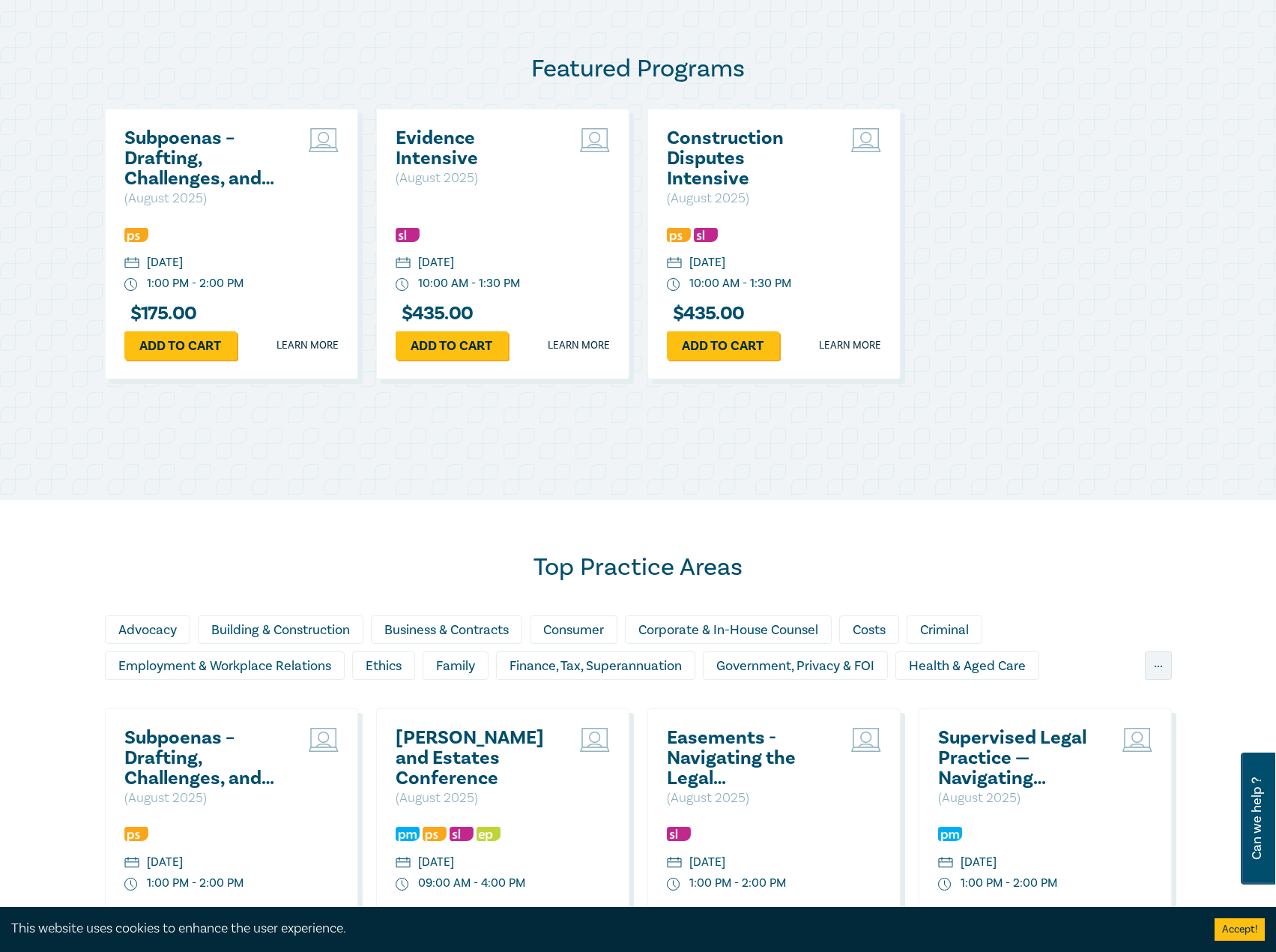
scroll to position [599, 0]
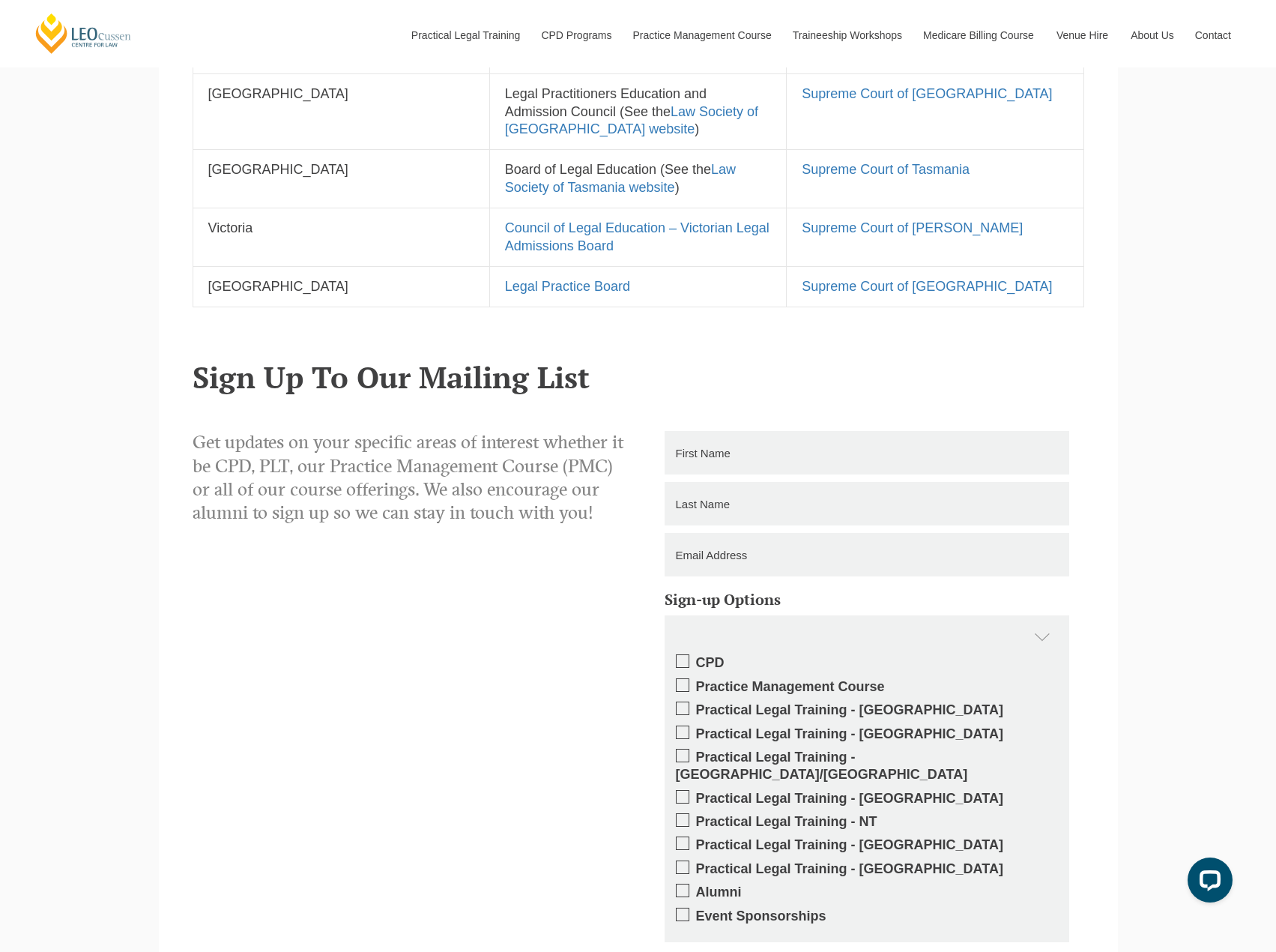
scroll to position [1600, 0]
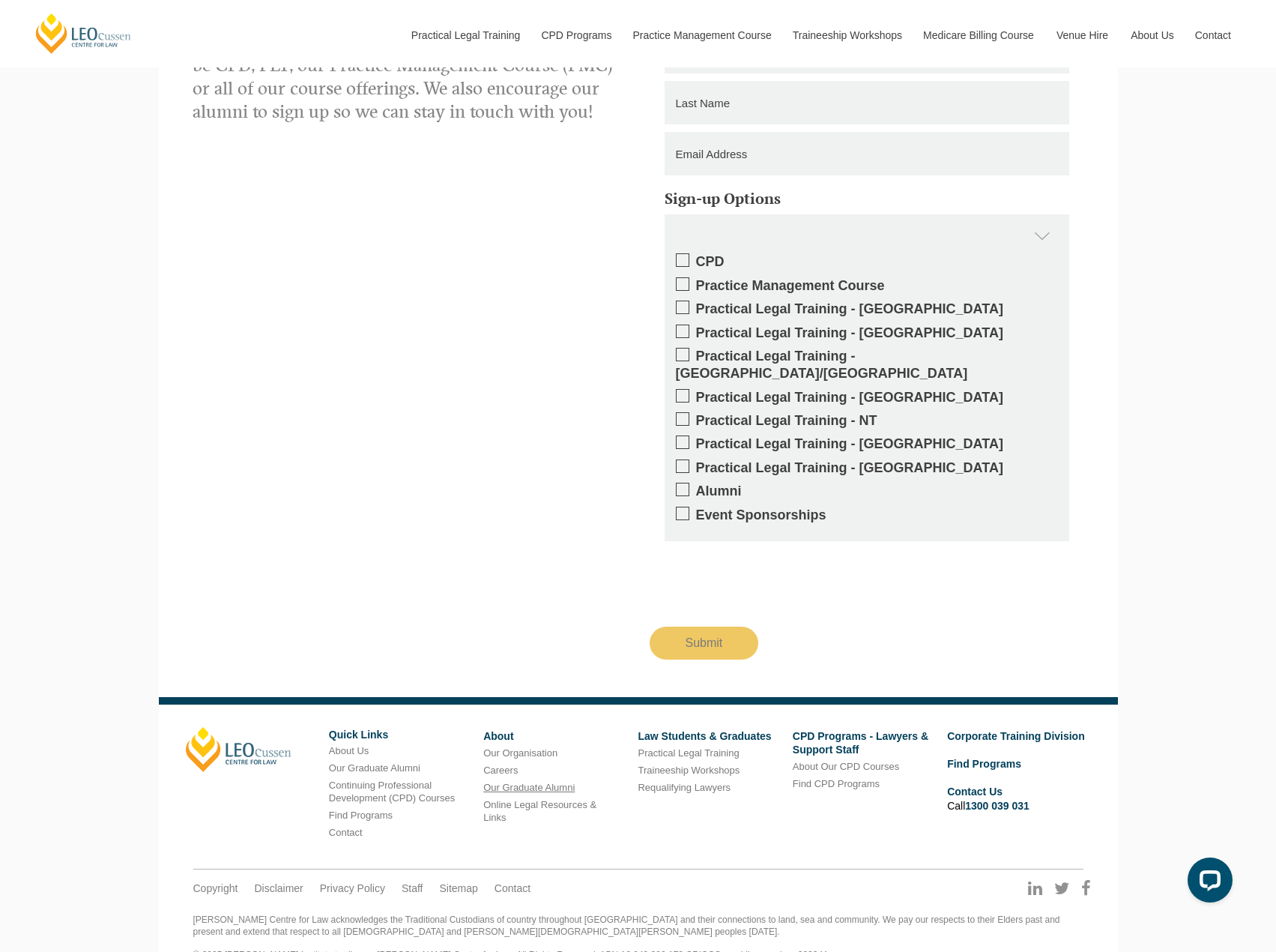
click at [513, 782] on link "Our Graduate Alumni" at bounding box center [529, 787] width 91 height 11
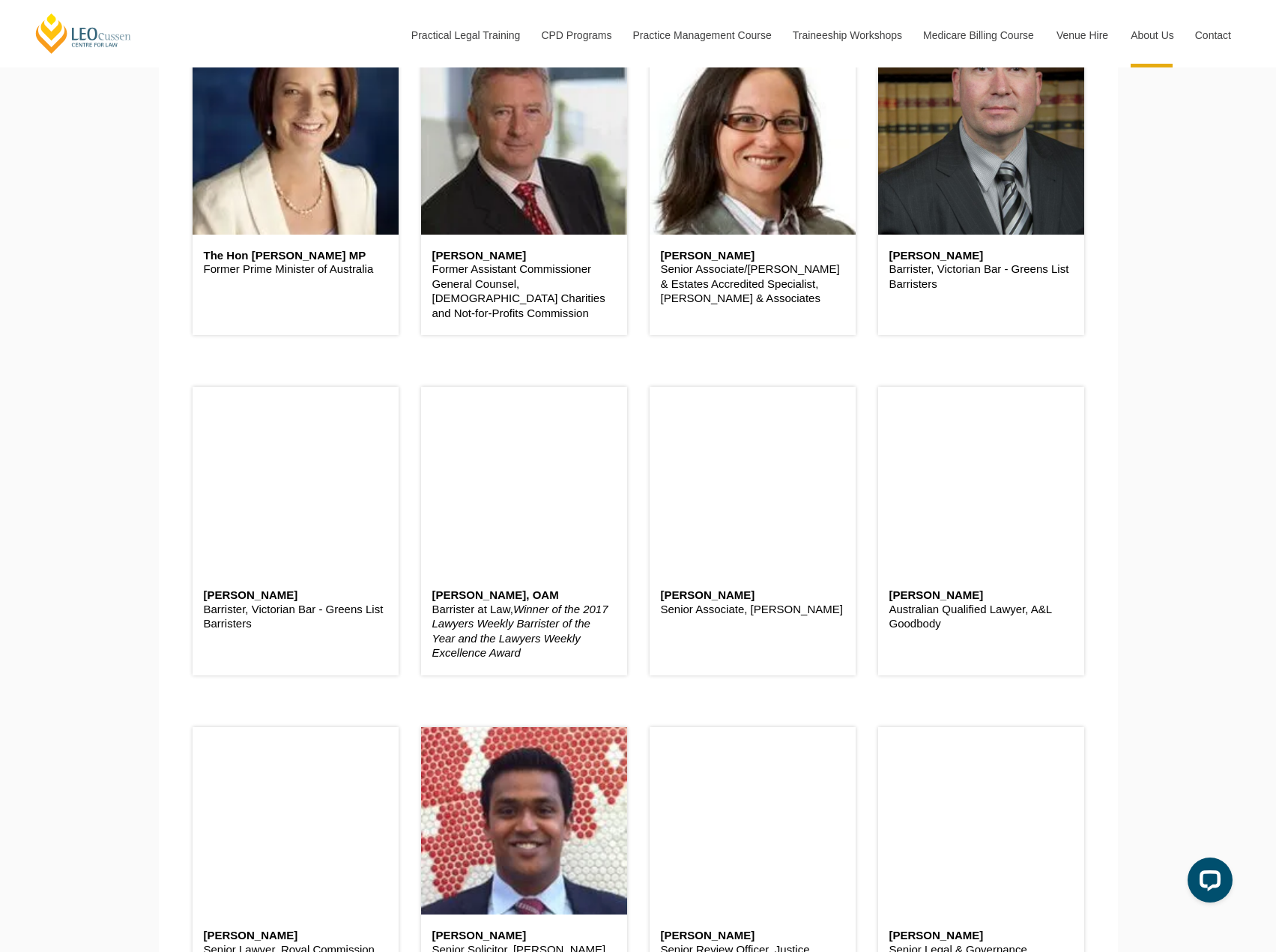
scroll to position [1274, 0]
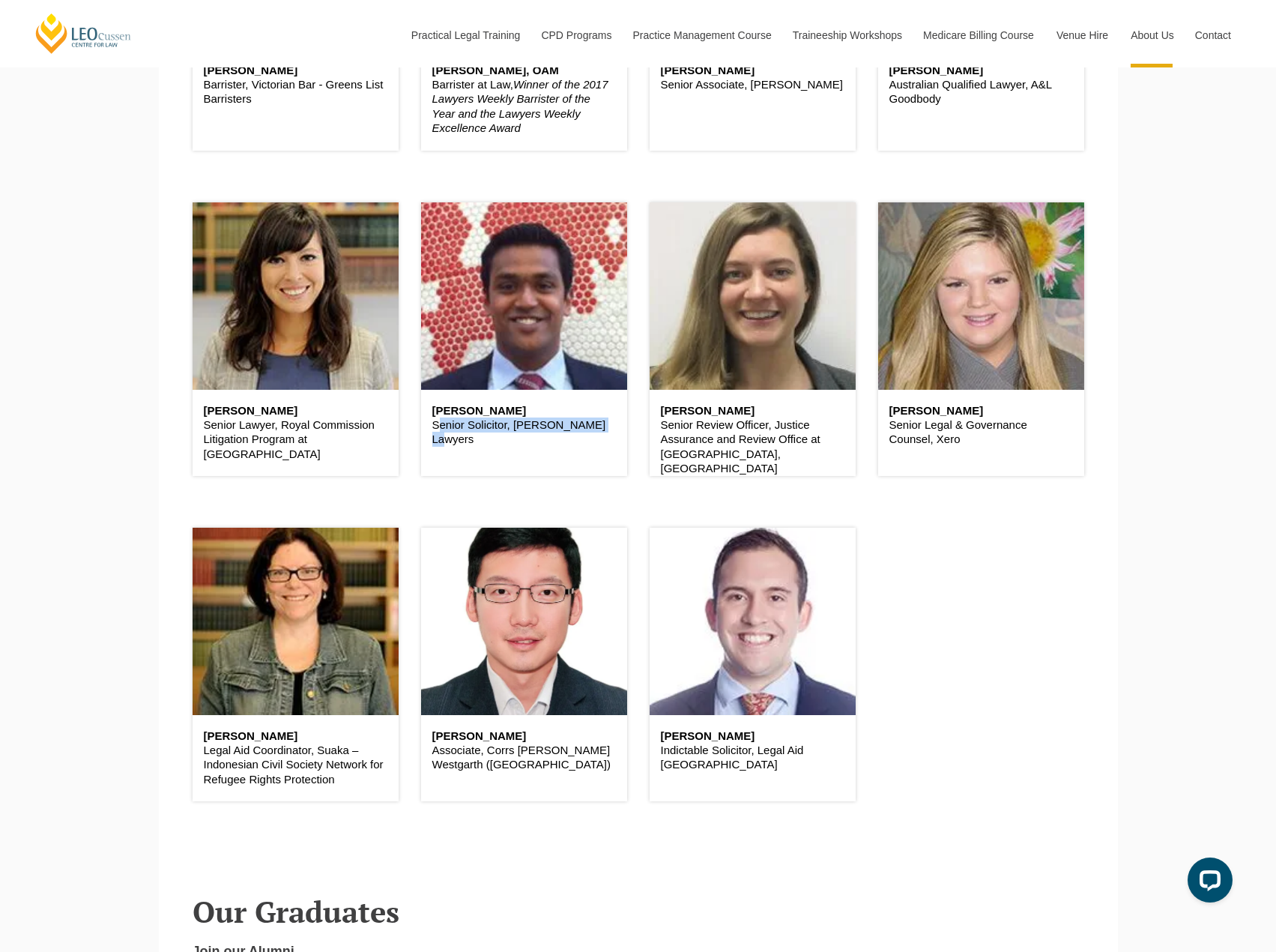
drag, startPoint x: 612, startPoint y: 428, endPoint x: 423, endPoint y: 426, distance: 189.0
click at [423, 426] on div "Randeep Singh Senior Solicitor, Tranter Lawyers" at bounding box center [524, 426] width 206 height 72
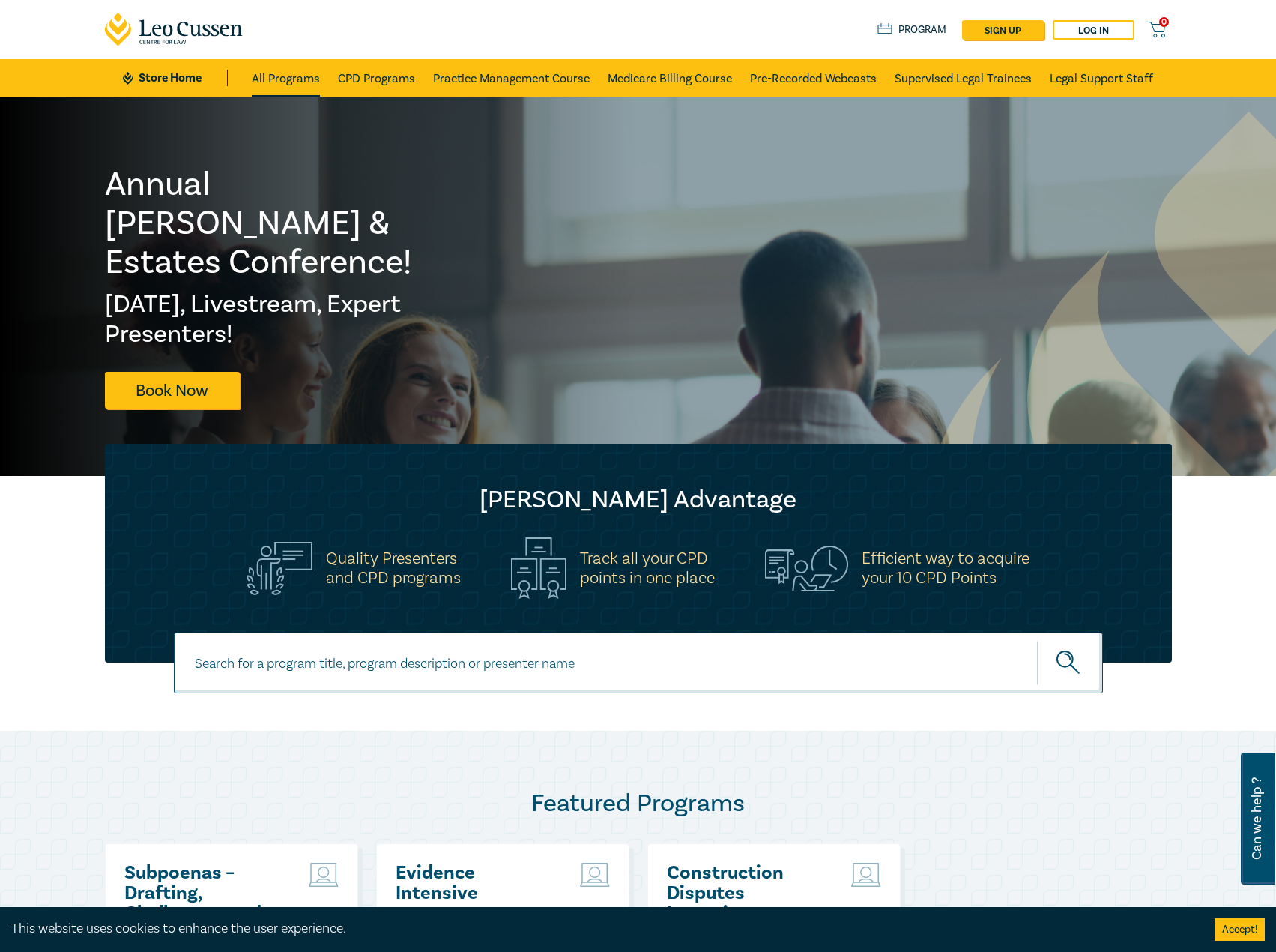
click at [310, 71] on link "All Programs" at bounding box center [286, 78] width 68 height 37
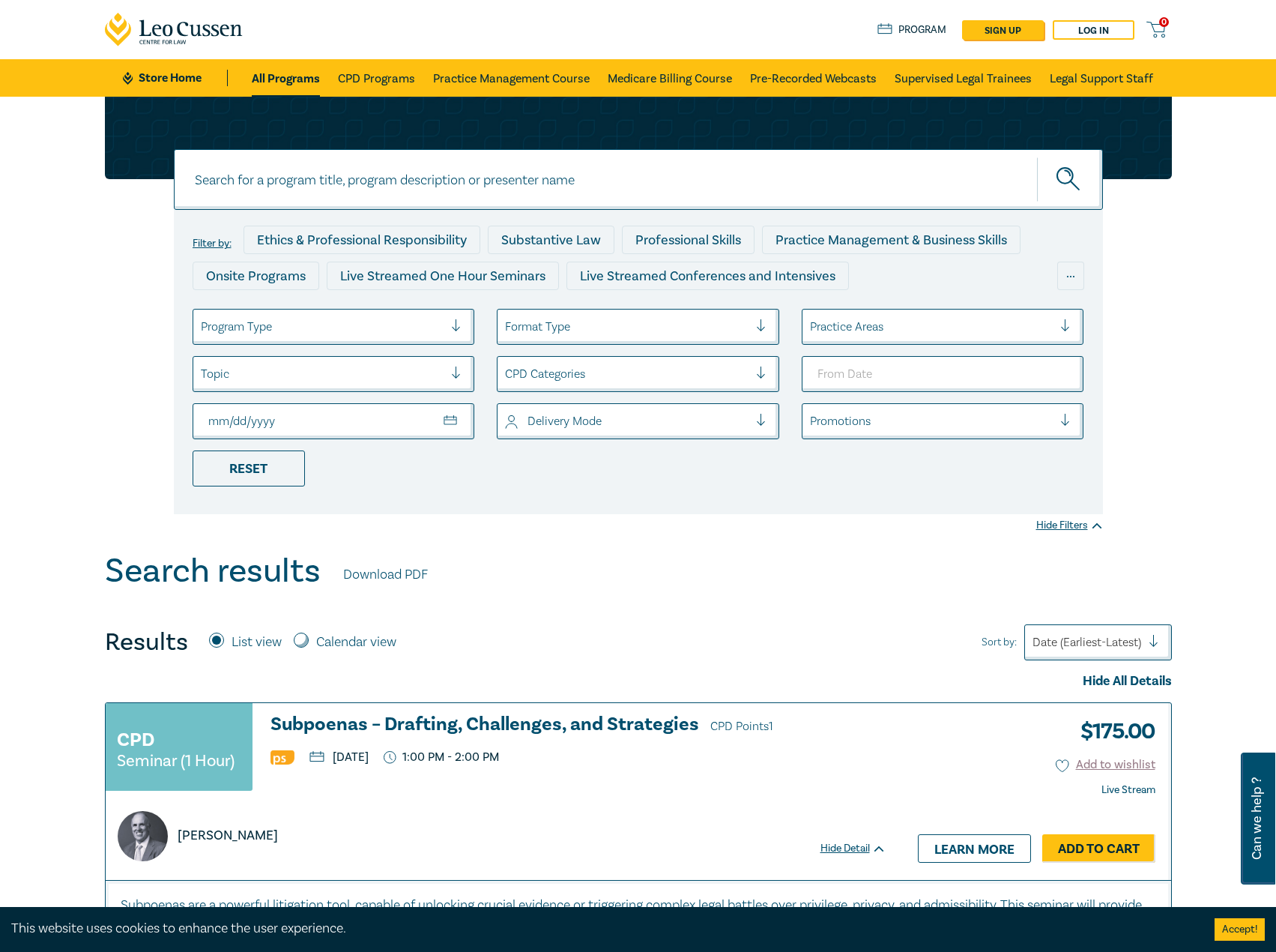
click at [459, 423] on input "To Date" at bounding box center [334, 421] width 283 height 36
click at [449, 418] on input "To Date" at bounding box center [334, 421] width 283 height 36
type input "2025-08-11"
click at [1068, 161] on button "submit" at bounding box center [1070, 179] width 66 height 46
click at [1078, 177] on icon "submit" at bounding box center [1070, 180] width 26 height 26
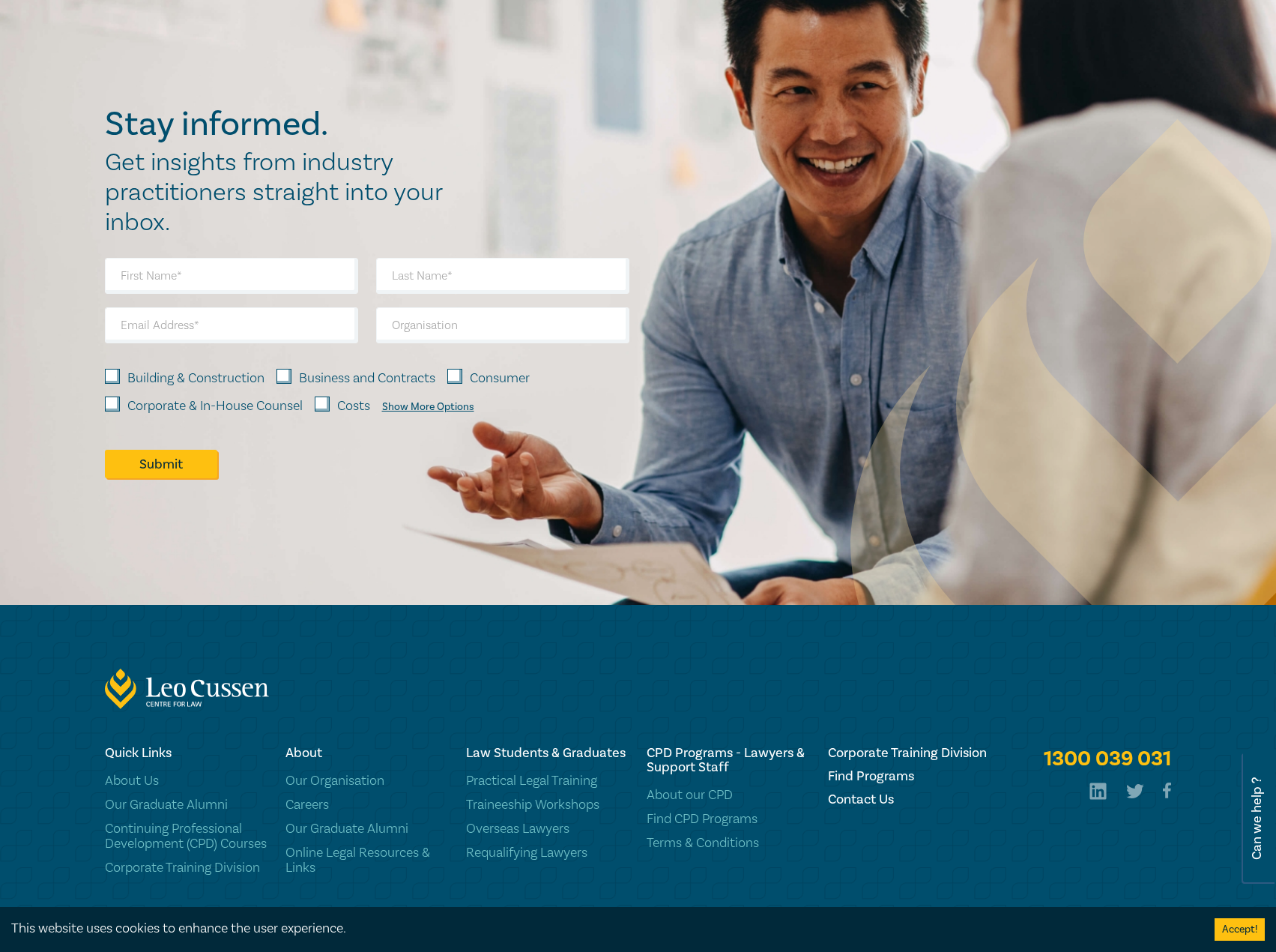
scroll to position [8023, 0]
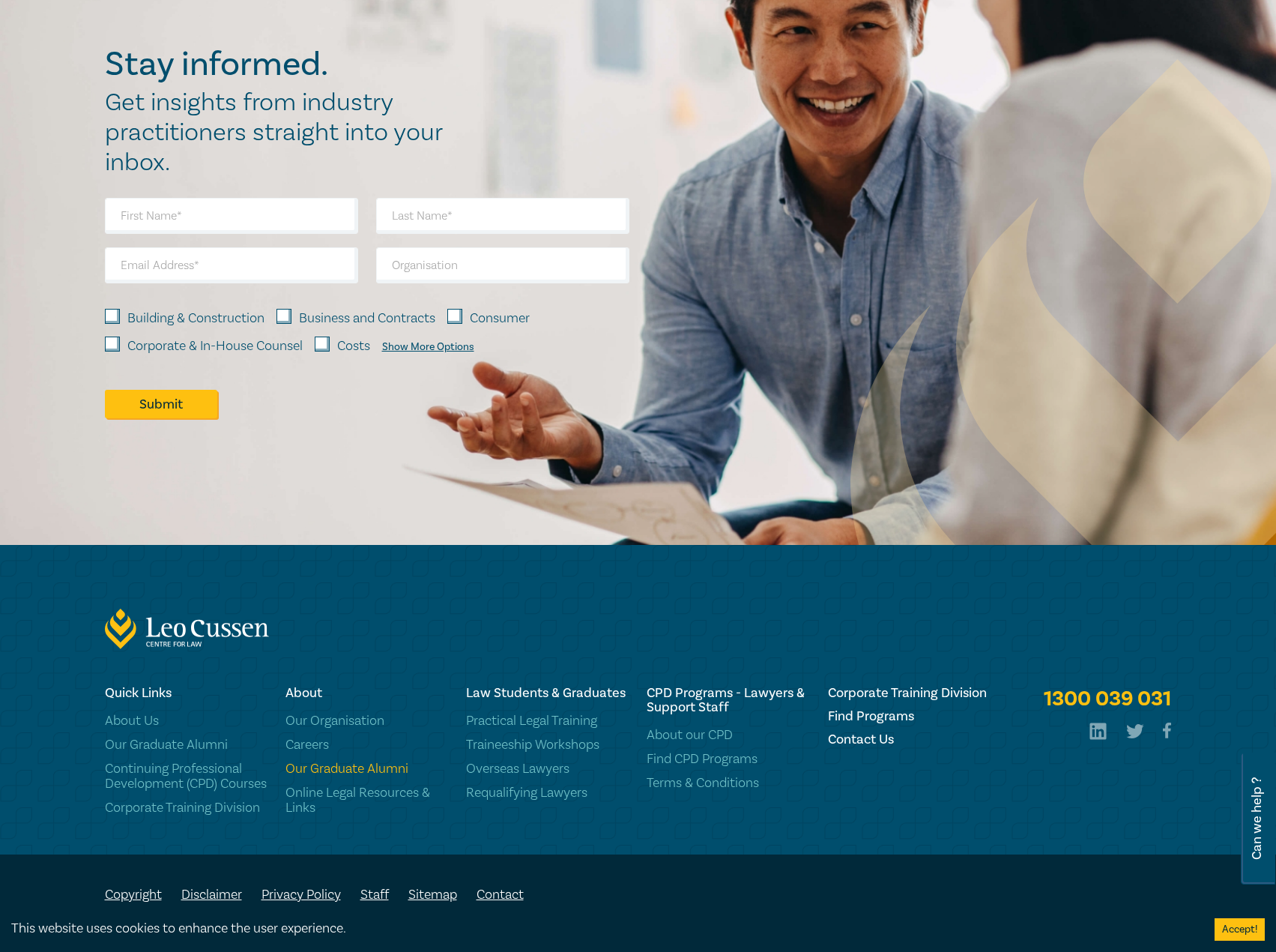
click at [384, 761] on link "Our Graduate Alumni" at bounding box center [367, 769] width 163 height 15
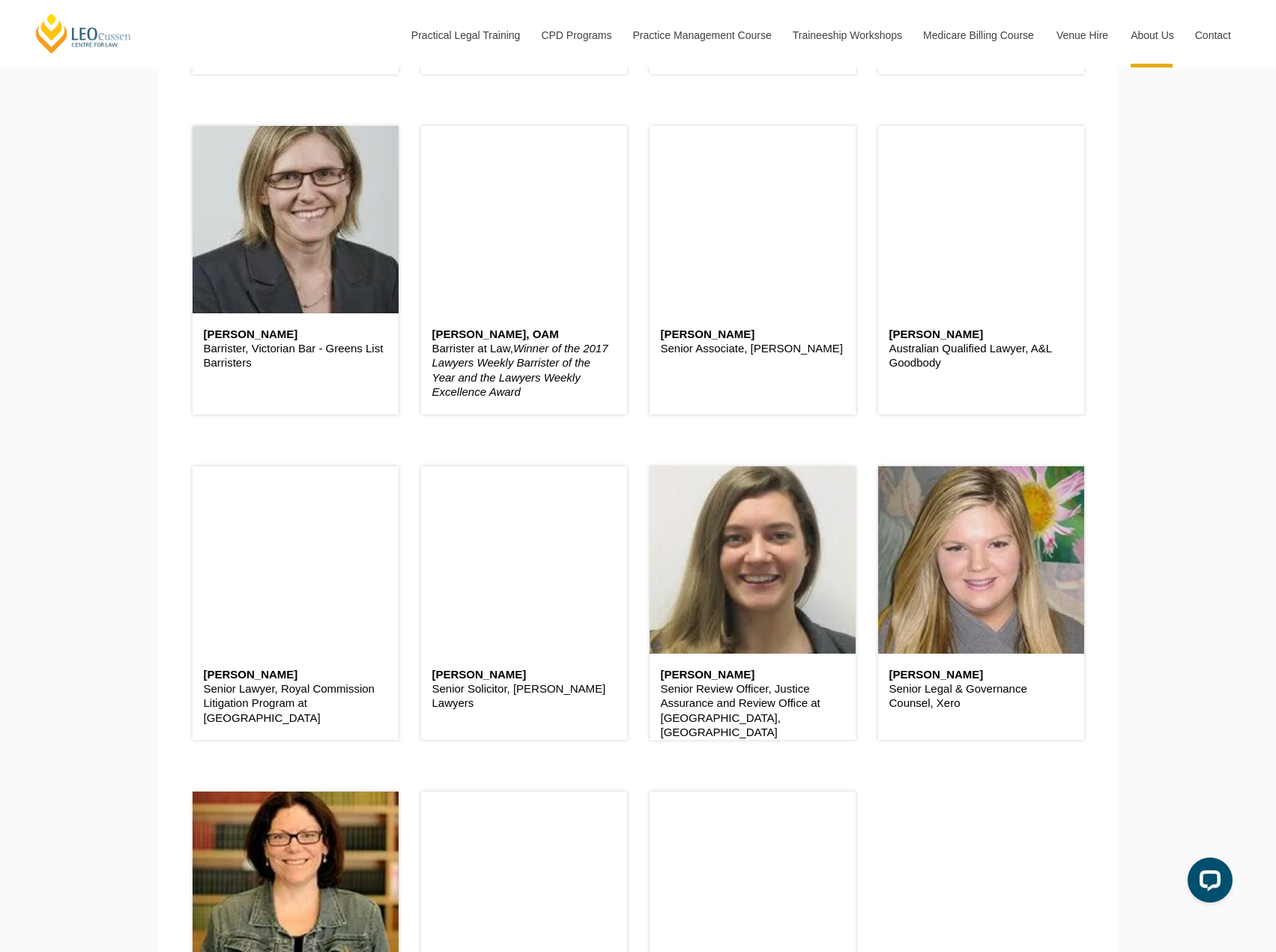
scroll to position [974, 0]
